Goal: Task Accomplishment & Management: Complete application form

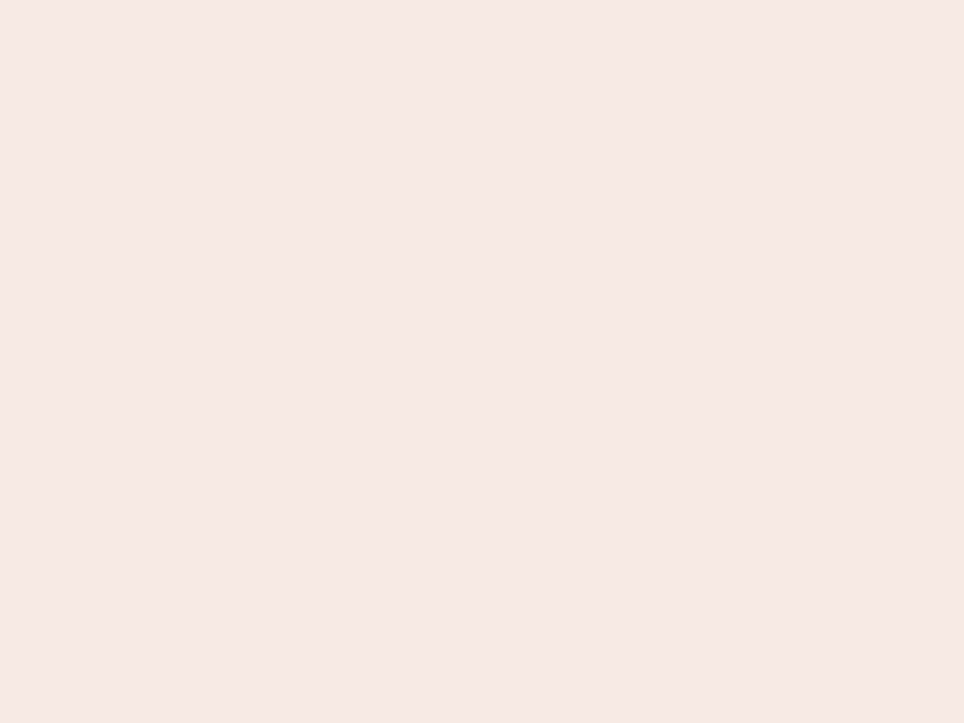
click at [482, 362] on nb-app "Almost there Thank you for registering for Newbook. Your account is under revie…" at bounding box center [482, 361] width 964 height 723
click at [482, 0] on nb-app "Almost there Thank you for registering for Newbook. Your account is under revie…" at bounding box center [482, 361] width 964 height 723
click at [515, 0] on nb-app "Almost there Thank you for registering for Newbook. Your account is under revie…" at bounding box center [482, 361] width 964 height 723
click at [482, 362] on nb-app "Almost there Thank you for registering for Newbook. Your account is under revie…" at bounding box center [482, 361] width 964 height 723
click at [482, 0] on nb-app "Almost there Thank you for registering for Newbook. Your account is under revie…" at bounding box center [482, 361] width 964 height 723
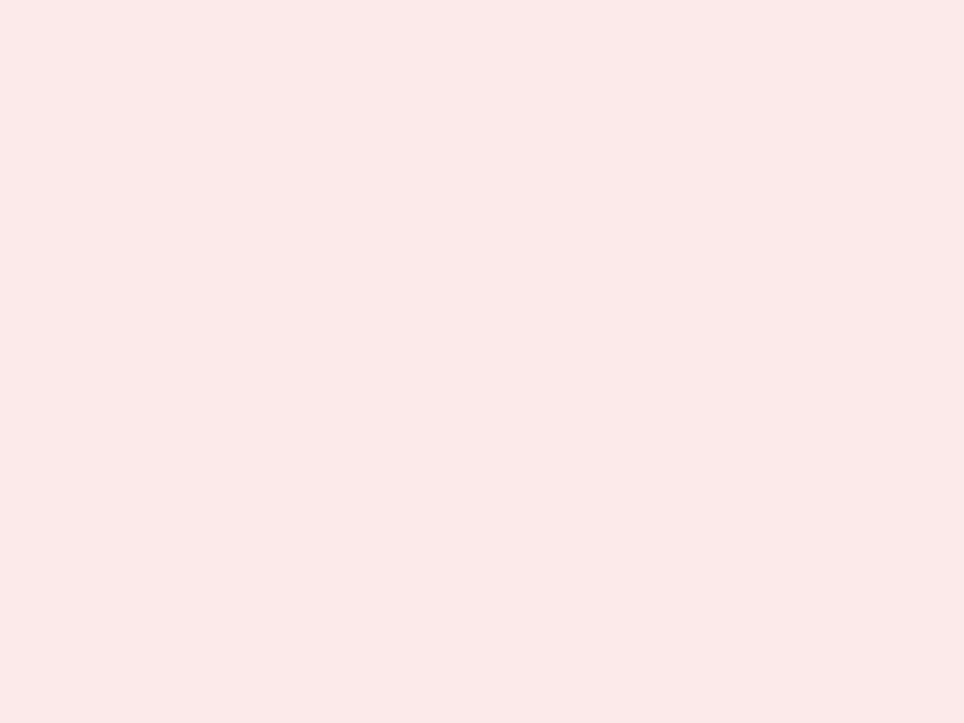
click at [337, 0] on nb-app "Almost there Thank you for registering for Newbook. Your account is under revie…" at bounding box center [482, 361] width 964 height 723
click at [482, 362] on nb-app "Almost there Thank you for registering for Newbook. Your account is under revie…" at bounding box center [482, 361] width 964 height 723
click at [482, 0] on nb-app "Almost there Thank you for registering for Newbook. Your account is under revie…" at bounding box center [482, 361] width 964 height 723
click at [337, 0] on nb-app "Almost there Thank you for registering for Newbook. Your account is under revie…" at bounding box center [482, 361] width 964 height 723
click at [482, 362] on nb-app "Almost there Thank you for registering for Newbook. Your account is under revie…" at bounding box center [482, 361] width 964 height 723
